Goal: Task Accomplishment & Management: Use online tool/utility

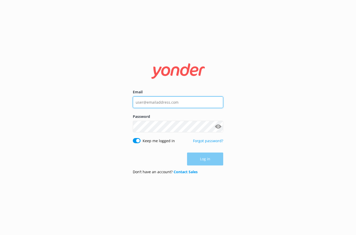
type input "[EMAIL_ADDRESS][DOMAIN_NAME]"
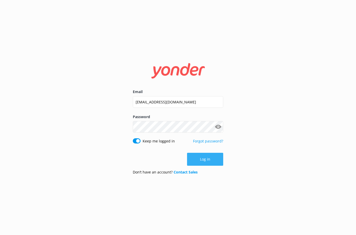
click at [200, 160] on div "Log in" at bounding box center [178, 159] width 90 height 13
click at [205, 159] on button "Log in" at bounding box center [205, 159] width 36 height 13
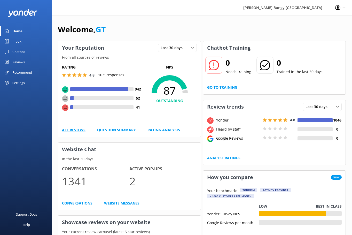
click at [80, 129] on link "All Reviews" at bounding box center [74, 130] width 24 height 6
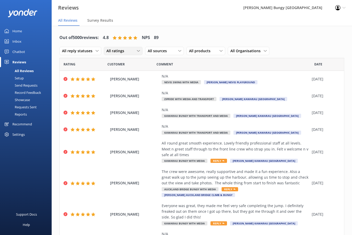
click at [137, 52] on icon at bounding box center [138, 50] width 3 height 3
click at [125, 90] on link "Detractors" at bounding box center [127, 93] width 46 height 10
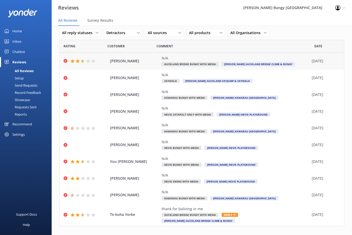
scroll to position [26, 0]
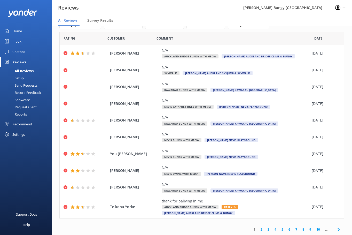
click at [258, 229] on link "2" at bounding box center [261, 229] width 7 height 5
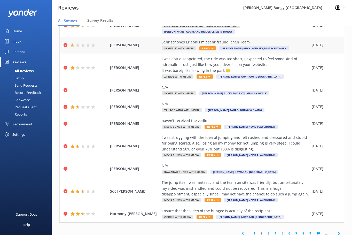
scroll to position [61, 0]
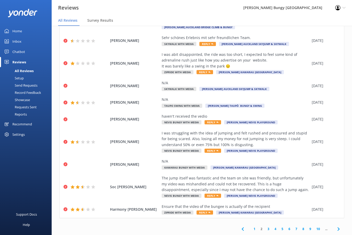
click at [265, 229] on link "3" at bounding box center [268, 228] width 7 height 5
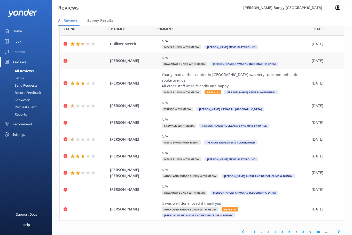
scroll to position [38, 0]
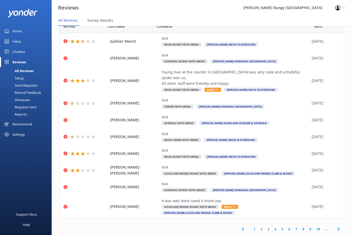
click at [272, 229] on link "4" at bounding box center [275, 229] width 7 height 5
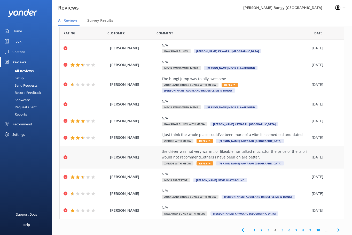
scroll to position [32, 0]
